Goal: Task Accomplishment & Management: Manage account settings

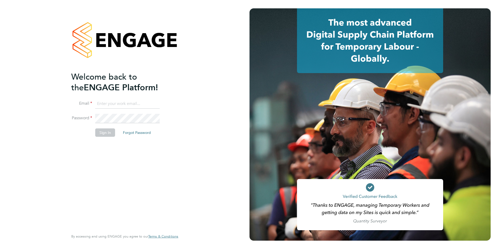
type input "contractors@eximius.com"
click at [106, 132] on button "Sign In" at bounding box center [105, 133] width 20 height 8
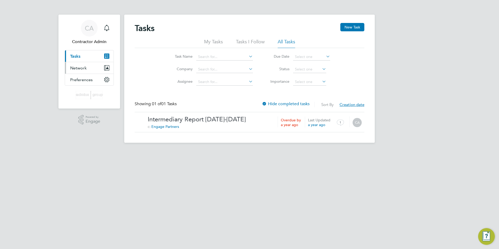
click at [84, 66] on span "Network" at bounding box center [78, 68] width 16 height 5
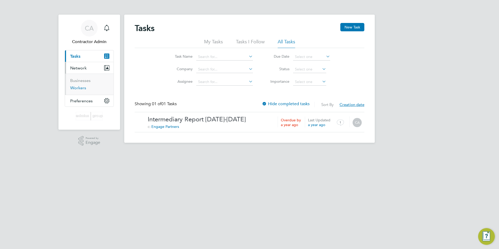
click at [78, 88] on link "Workers" at bounding box center [78, 87] width 16 height 5
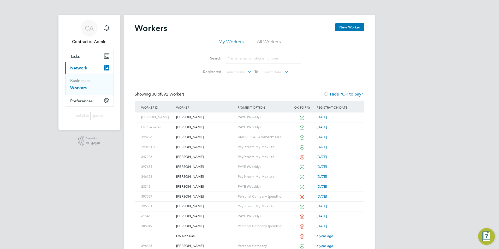
click at [248, 60] on input at bounding box center [263, 58] width 76 height 10
type input "[PERSON_NAME]"
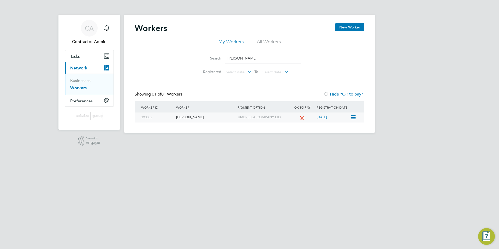
click at [185, 115] on div "[PERSON_NAME]" at bounding box center [205, 118] width 61 height 10
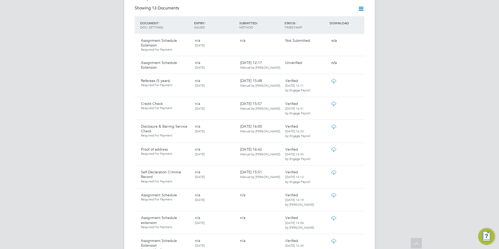
scroll to position [287, 0]
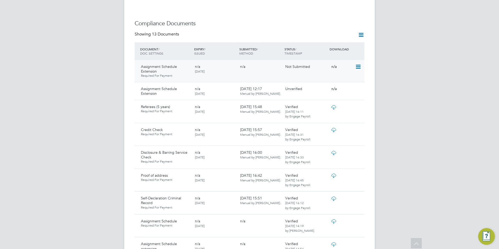
click at [359, 64] on icon at bounding box center [357, 67] width 5 height 6
click at [332, 95] on li "Request Document" at bounding box center [335, 95] width 52 height 7
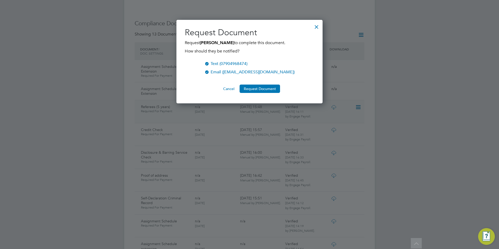
scroll to position [84, 147]
click at [256, 89] on button "Request Document" at bounding box center [260, 89] width 40 height 8
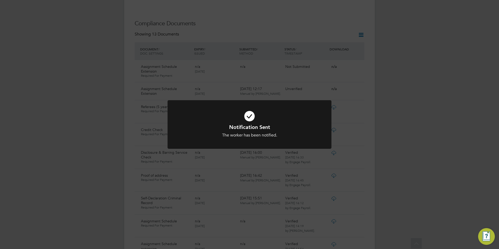
click at [226, 47] on div "Notification Sent The worker has been notified. Cancel Okay" at bounding box center [249, 124] width 499 height 249
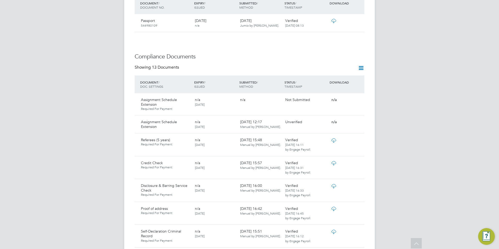
scroll to position [209, 0]
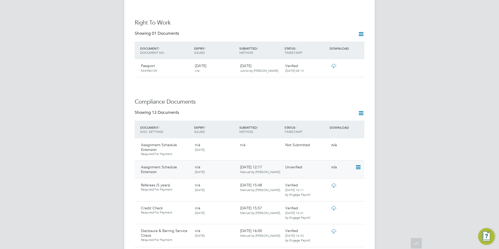
click at [357, 164] on icon at bounding box center [357, 167] width 5 height 6
click at [329, 181] on li "Download Document" at bounding box center [340, 181] width 42 height 7
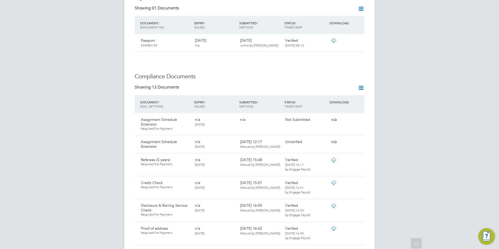
scroll to position [235, 0]
click at [360, 138] on icon at bounding box center [357, 141] width 5 height 6
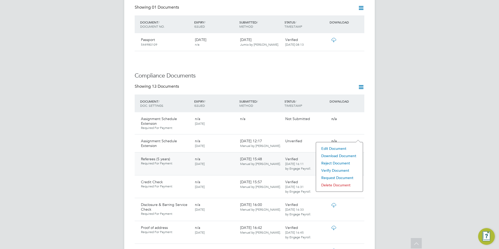
click at [338, 154] on li "Download Document" at bounding box center [340, 155] width 42 height 7
click at [357, 138] on icon at bounding box center [357, 141] width 5 height 6
click at [337, 170] on li "Verify Document" at bounding box center [340, 170] width 42 height 7
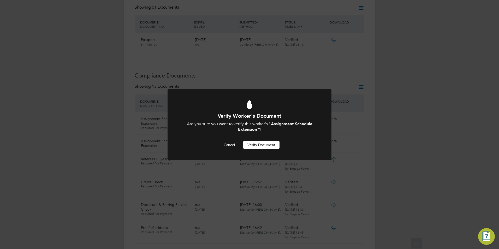
scroll to position [0, 0]
click at [259, 143] on button "Verify Document" at bounding box center [261, 145] width 36 height 8
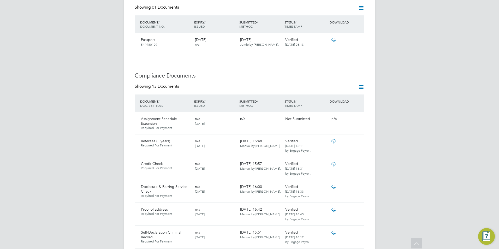
click at [247, 115] on icon at bounding box center [250, 113] width 136 height 20
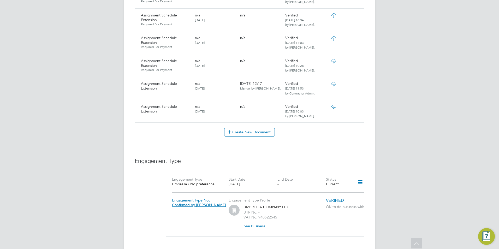
scroll to position [522, 0]
click at [357, 80] on icon at bounding box center [357, 83] width 5 height 6
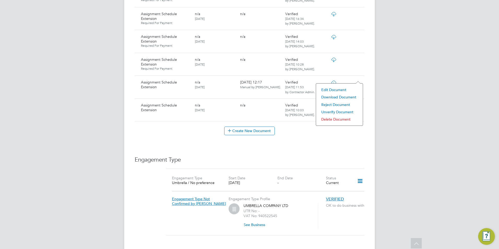
click at [342, 97] on li "Download Document" at bounding box center [340, 97] width 42 height 7
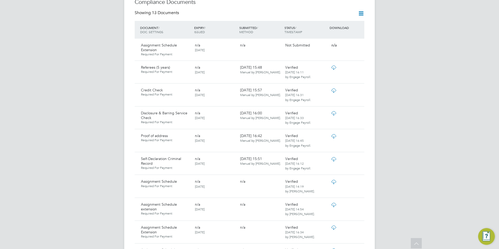
scroll to position [235, 0]
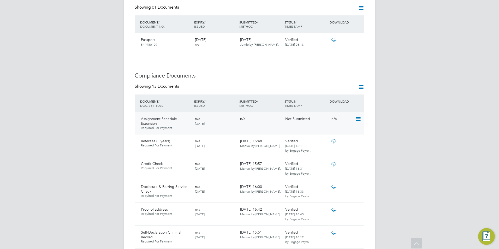
click at [360, 116] on icon at bounding box center [357, 119] width 5 height 6
click at [326, 133] on li "View Requested Document" at bounding box center [335, 133] width 52 height 7
click at [358, 116] on icon at bounding box center [357, 119] width 5 height 6
click at [334, 155] on li "Delete Document" at bounding box center [335, 155] width 52 height 7
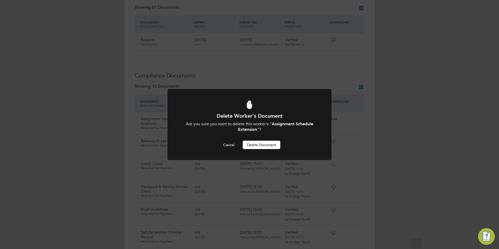
click at [267, 145] on button "Delete Document" at bounding box center [262, 145] width 38 height 8
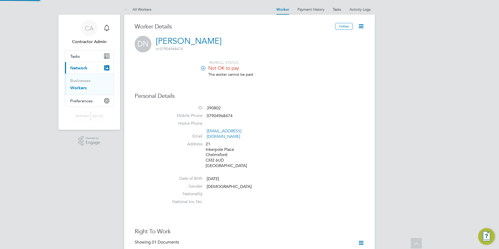
scroll to position [235, 0]
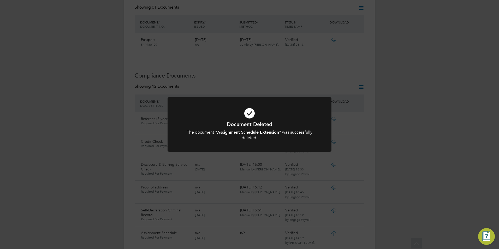
click at [291, 122] on h1 "Document Deleted" at bounding box center [250, 124] width 136 height 7
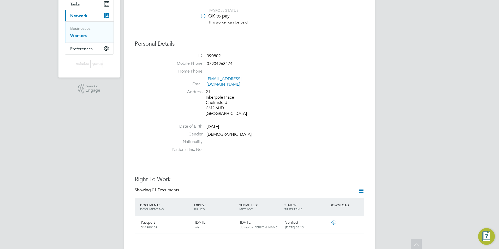
scroll to position [0, 0]
